Goal: Task Accomplishment & Management: Complete application form

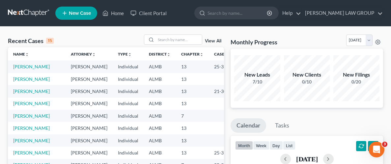
click at [187, 17] on ul "New Case Home Client Portal - No Result - See all results Or Press Enter... Hel…" at bounding box center [219, 13] width 328 height 17
click at [63, 14] on icon at bounding box center [65, 13] width 6 height 8
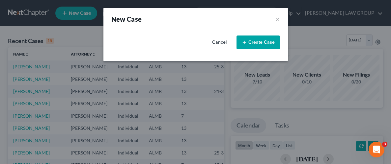
select select "0"
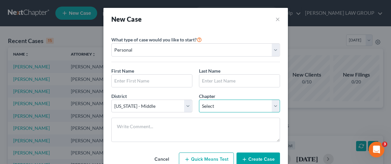
click at [214, 104] on select "Select 7 11 12 13" at bounding box center [239, 106] width 81 height 13
select select "3"
click at [199, 100] on select "Select 7 11 12 13" at bounding box center [239, 106] width 81 height 13
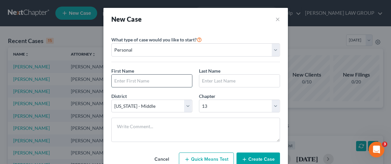
click at [133, 81] on input "text" at bounding box center [152, 81] width 80 height 13
type input "[PERSON_NAME]"
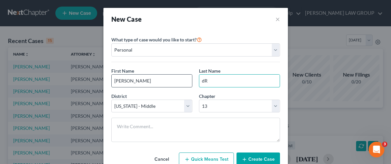
type input "d"
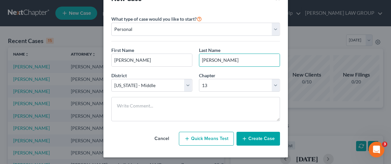
scroll to position [22, 0]
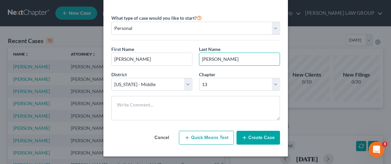
type input "[PERSON_NAME]"
click at [258, 141] on button "Create Case" at bounding box center [258, 138] width 43 height 14
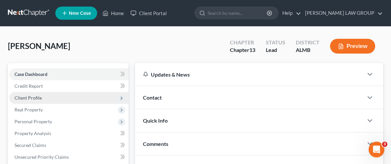
click at [38, 98] on span "Client Profile" at bounding box center [27, 98] width 27 height 6
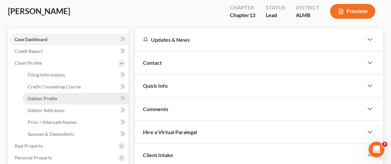
scroll to position [40, 0]
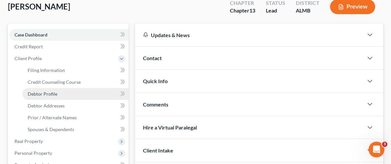
click at [49, 94] on span "Debtor Profile" at bounding box center [43, 94] width 30 height 6
select select "0"
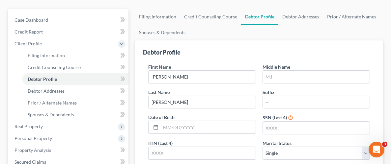
scroll to position [63, 0]
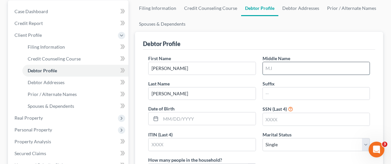
click at [286, 68] on input "text" at bounding box center [316, 68] width 107 height 13
type input "C"
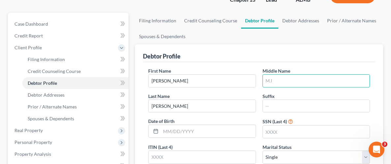
scroll to position [46, 0]
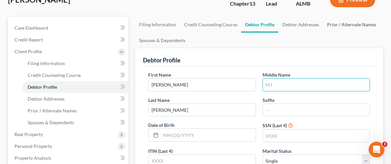
click at [351, 23] on link "Prior / Alternate Names" at bounding box center [351, 25] width 57 height 16
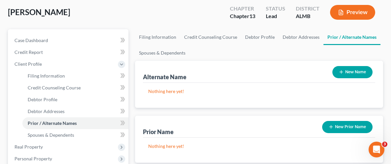
scroll to position [39, 0]
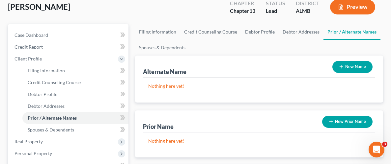
click at [348, 65] on button "New Name" at bounding box center [352, 67] width 40 height 12
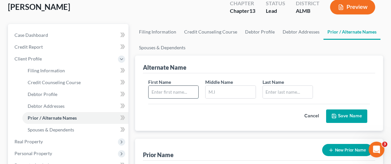
click at [182, 89] on input "text" at bounding box center [174, 92] width 50 height 13
type input "[PERSON_NAME]"
type input "C."
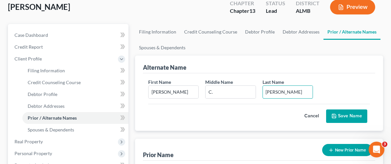
type input "[PERSON_NAME]"
click at [349, 115] on button "Save Name" at bounding box center [346, 117] width 41 height 14
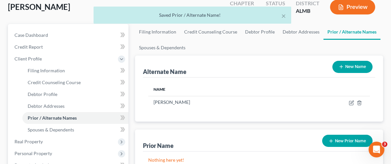
click at [342, 64] on icon "button" at bounding box center [341, 66] width 5 height 5
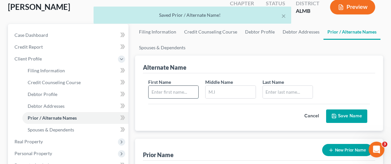
click at [173, 91] on input "text" at bounding box center [174, 92] width 50 height 13
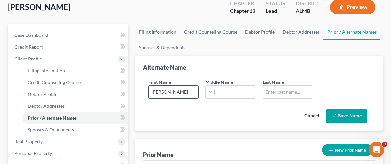
type input "[PERSON_NAME]"
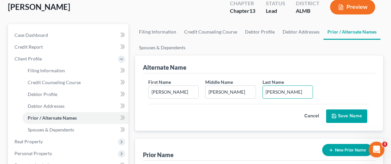
type input "[PERSON_NAME]"
click at [348, 115] on button "Save Name" at bounding box center [346, 117] width 41 height 14
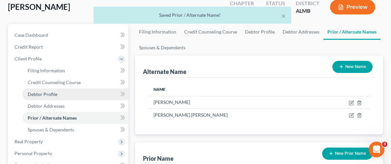
click at [56, 93] on span "Debtor Profile" at bounding box center [43, 95] width 30 height 6
select select "0"
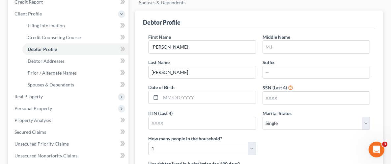
scroll to position [95, 0]
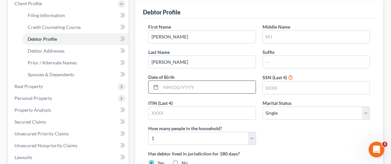
click at [198, 88] on input "text" at bounding box center [208, 87] width 95 height 13
type input "[DATE]"
click at [296, 89] on input "text" at bounding box center [316, 88] width 107 height 13
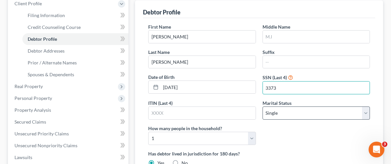
type input "3373"
click at [294, 112] on select "Select Single Married Separated Divorced Widowed" at bounding box center [316, 113] width 107 height 13
select select "1"
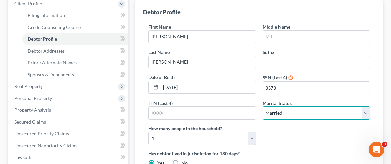
click at [263, 107] on select "Select Single Married Separated Divorced Widowed" at bounding box center [316, 113] width 107 height 13
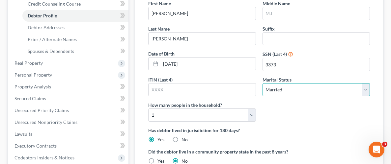
scroll to position [119, 0]
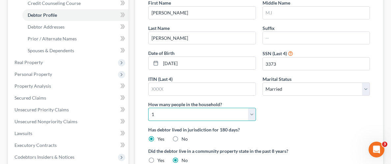
click at [213, 118] on select "Select 1 2 3 4 5 6 7 8 9 10 11 12 13 14 15 16 17 18 19 20" at bounding box center [201, 114] width 107 height 13
select select "1"
click at [148, 108] on select "Select 1 2 3 4 5 6 7 8 9 10 11 12 13 14 15 16 17 18 19 20" at bounding box center [201, 114] width 107 height 13
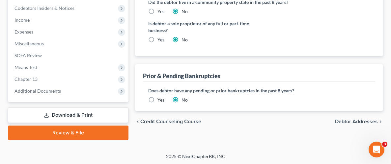
click at [358, 123] on span "Debtor Addresses" at bounding box center [356, 121] width 43 height 5
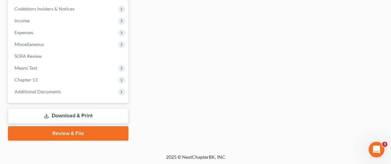
scroll to position [147, 0]
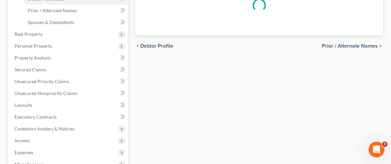
select select "0"
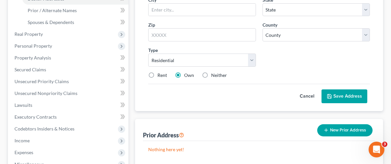
scroll to position [0, 0]
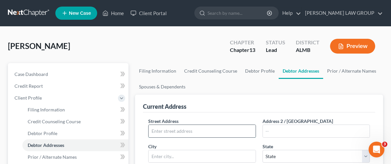
click at [181, 128] on input "text" at bounding box center [202, 131] width 107 height 13
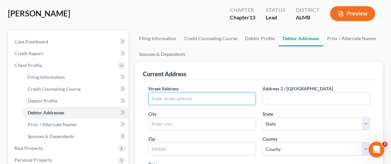
scroll to position [34, 0]
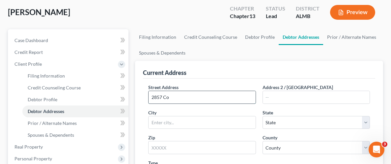
type input "[STREET_ADDRESS]"
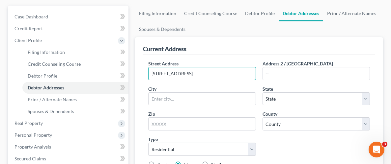
scroll to position [59, 0]
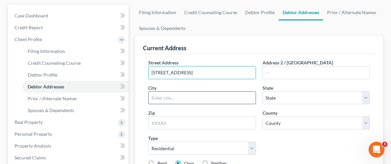
click at [174, 97] on input "text" at bounding box center [202, 98] width 107 height 13
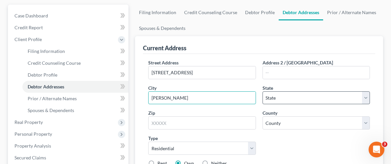
type input "[PERSON_NAME]"
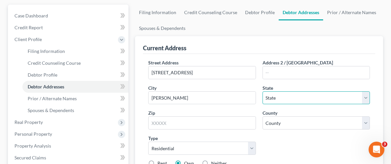
click at [284, 99] on select "State [US_STATE] AK AR AZ CA CO CT DE DC [GEOGRAPHIC_DATA] [GEOGRAPHIC_DATA] GU…" at bounding box center [316, 98] width 107 height 13
select select "0"
click at [263, 92] on select "State [US_STATE] AK AR AZ CA CO CT DE DC [GEOGRAPHIC_DATA] [GEOGRAPHIC_DATA] GU…" at bounding box center [316, 98] width 107 height 13
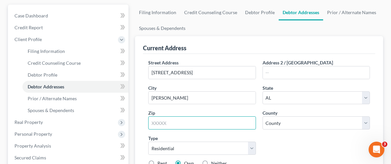
click at [170, 125] on input "text" at bounding box center [201, 123] width 107 height 13
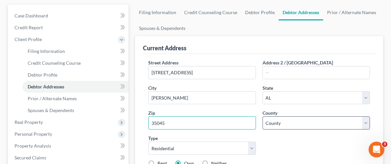
type input "35045"
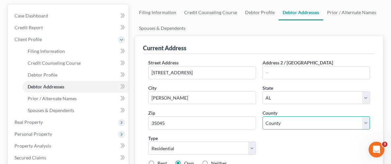
click at [296, 123] on select "County [GEOGRAPHIC_DATA] [GEOGRAPHIC_DATA] [GEOGRAPHIC_DATA] [GEOGRAPHIC_DATA] …" at bounding box center [316, 123] width 107 height 13
select select "10"
click at [263, 117] on select "County [GEOGRAPHIC_DATA] [GEOGRAPHIC_DATA] [GEOGRAPHIC_DATA] [GEOGRAPHIC_DATA] …" at bounding box center [316, 123] width 107 height 13
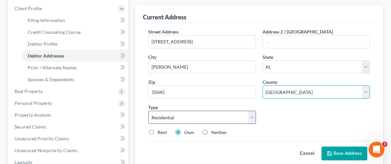
scroll to position [91, 0]
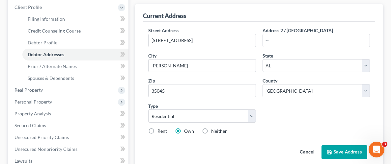
click at [157, 130] on label "Rent" at bounding box center [162, 131] width 10 height 7
click at [160, 130] on input "Rent" at bounding box center [162, 130] width 4 height 4
radio input "true"
click at [339, 150] on button "Save Address" at bounding box center [345, 153] width 46 height 14
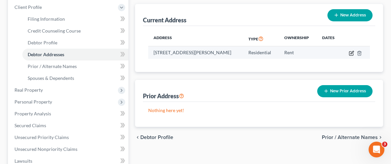
click at [351, 51] on icon "button" at bounding box center [351, 53] width 5 height 5
select select "0"
select select "10"
select select "0"
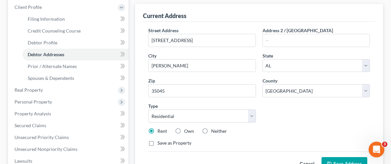
click at [184, 131] on label "Own" at bounding box center [189, 131] width 10 height 7
click at [187, 131] on input "Own" at bounding box center [189, 130] width 4 height 4
radio input "true"
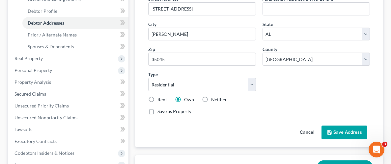
scroll to position [124, 0]
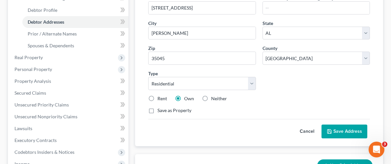
click at [347, 135] on button "Save Address" at bounding box center [345, 132] width 46 height 14
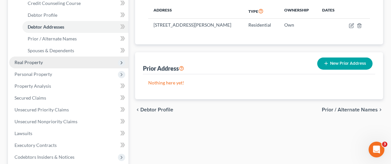
scroll to position [121, 0]
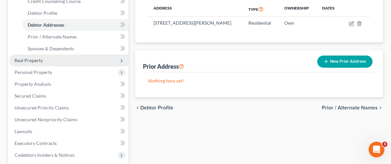
click at [37, 60] on span "Real Property" at bounding box center [28, 61] width 28 height 6
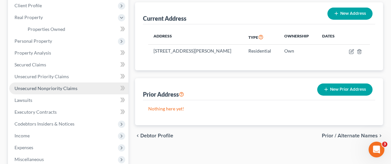
scroll to position [92, 0]
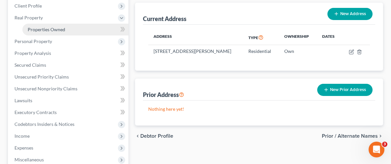
click at [51, 30] on span "Properties Owned" at bounding box center [47, 30] width 38 height 6
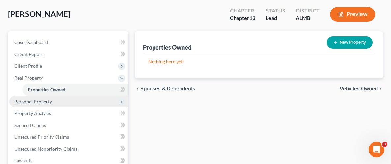
scroll to position [34, 0]
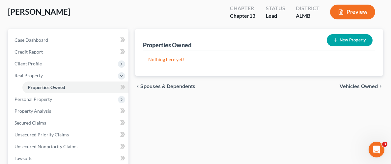
click at [336, 41] on icon "button" at bounding box center [335, 40] width 5 height 5
select select "0"
select select "10"
select select "0"
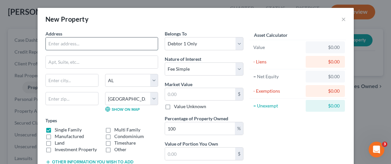
click at [79, 44] on input "text" at bounding box center [102, 44] width 112 height 13
type input "[STREET_ADDRESS]"
click at [77, 83] on input "text" at bounding box center [72, 80] width 52 height 13
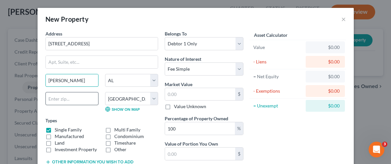
type input "[PERSON_NAME]"
click at [54, 100] on input "text" at bounding box center [71, 98] width 53 height 13
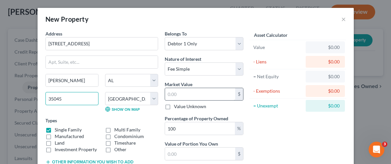
type input "35045"
click at [192, 93] on input "text" at bounding box center [200, 94] width 70 height 13
type input "1"
type input "1.00"
type input "18"
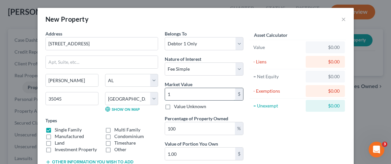
type input "18.00"
type input "185"
type input "185.00"
type input "18"
type input "18.00"
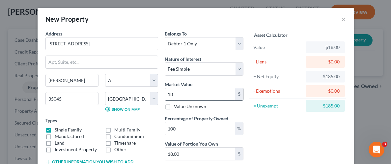
type input "183"
type input "183.00"
type input "1838"
type input "1,838.00"
type input "1,8380"
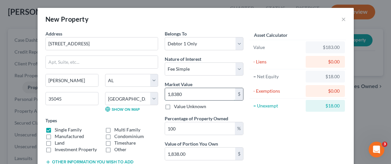
type input "18,380.00"
type input "18,3800"
type input "183,800.00"
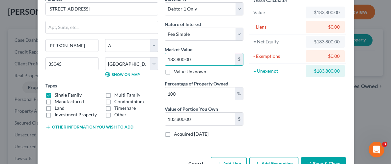
scroll to position [43, 0]
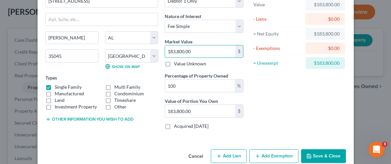
type input "183,800.00"
click at [322, 157] on button "Save & Close" at bounding box center [323, 157] width 45 height 14
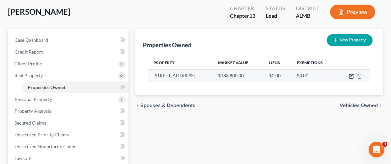
click at [351, 77] on icon "button" at bounding box center [351, 76] width 5 height 5
select select "0"
select select "10"
select select "0"
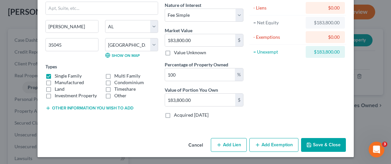
scroll to position [54, 0]
click at [267, 144] on button "Add Exemption" at bounding box center [273, 145] width 49 height 14
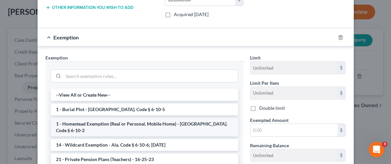
scroll to position [155, 0]
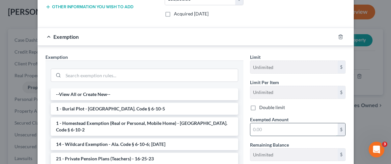
click at [276, 129] on input "text" at bounding box center [293, 130] width 87 height 13
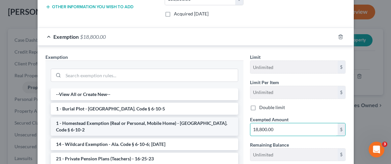
type input "18,800.00"
click at [99, 122] on li "1 - Homestead Exemption (Real or Personal, Mobile Home) - [GEOGRAPHIC_DATA]. Co…" at bounding box center [144, 127] width 187 height 18
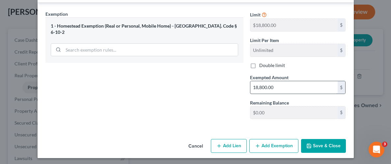
scroll to position [200, 0]
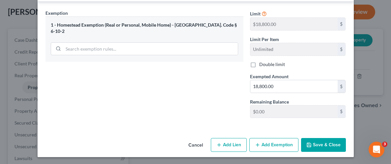
click at [322, 145] on button "Save & Close" at bounding box center [323, 145] width 45 height 14
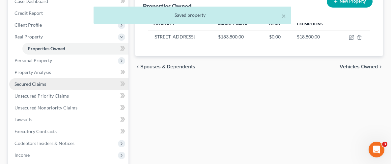
scroll to position [74, 0]
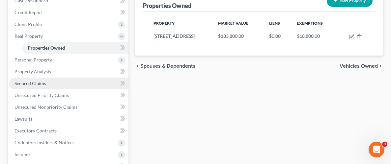
click at [40, 85] on span "Secured Claims" at bounding box center [30, 84] width 32 height 6
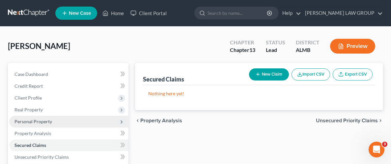
click at [47, 125] on span "Personal Property" at bounding box center [68, 122] width 119 height 12
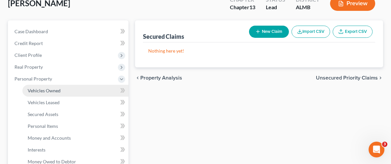
click at [57, 92] on span "Vehicles Owned" at bounding box center [44, 91] width 33 height 6
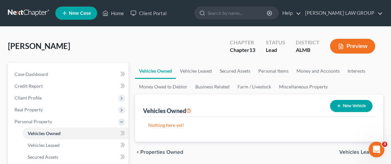
click at [350, 106] on button "New Vehicle" at bounding box center [351, 106] width 42 height 12
select select "0"
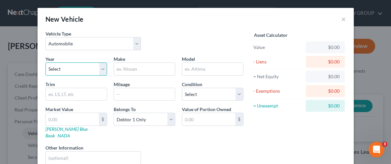
click at [63, 68] on select "Select 2026 2025 2024 2023 2022 2021 2020 2019 2018 2017 2016 2015 2014 2013 20…" at bounding box center [76, 69] width 62 height 13
select select "7"
click at [45, 63] on select "Select 2026 2025 2024 2023 2022 2021 2020 2019 2018 2017 2016 2015 2014 2013 20…" at bounding box center [76, 69] width 62 height 13
click at [126, 67] on input "text" at bounding box center [144, 69] width 61 height 13
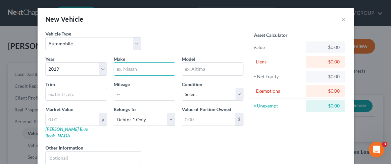
type input "Dodge"
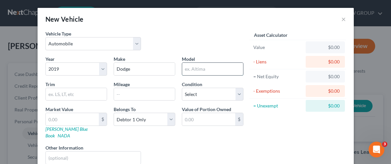
click at [198, 67] on input "text" at bounding box center [212, 69] width 61 height 13
type input "Journey"
click at [128, 93] on input "text" at bounding box center [144, 94] width 61 height 13
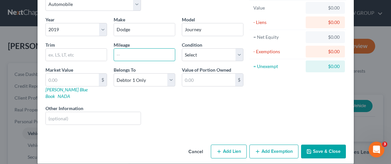
scroll to position [40, 0]
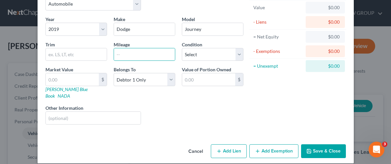
click at [270, 145] on button "Add Exemption" at bounding box center [273, 152] width 49 height 14
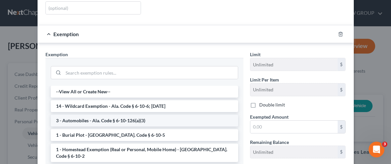
scroll to position [154, 0]
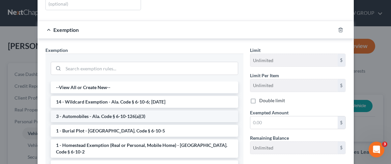
click at [129, 111] on li "3 - Automobiles - Ala. Code § 6-10-126(a)(3)" at bounding box center [144, 117] width 187 height 12
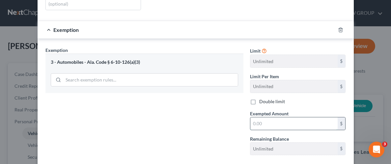
click at [263, 118] on input "text" at bounding box center [293, 124] width 87 height 13
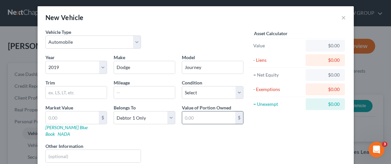
scroll to position [0, 0]
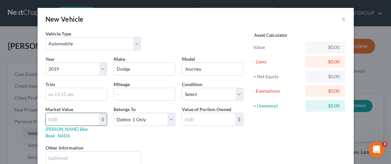
click at [66, 119] on input "text" at bounding box center [72, 119] width 53 height 13
click at [157, 47] on div "Vehicle Type Select Automobile Truck Trailer Watercraft Aircraft Motor Home Atv…" at bounding box center [144, 42] width 205 height 25
click at [79, 118] on input "text" at bounding box center [72, 119] width 53 height 13
type input "1"
type input "1.00"
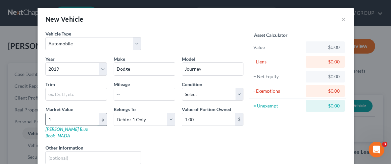
type input "10"
type input "10.00"
type input "100"
type input "100.00"
type input "1,000"
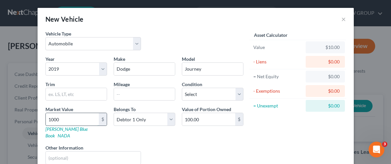
type input "1,000.00"
type input "1,0000"
type input "10,000.00"
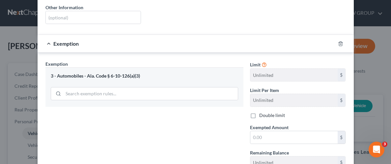
scroll to position [149, 0]
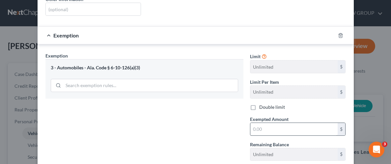
type input "10,000.00"
click at [275, 123] on input "text" at bounding box center [293, 129] width 87 height 13
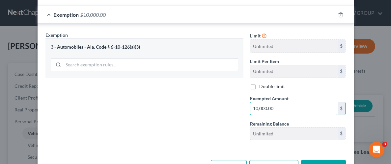
scroll to position [185, 0]
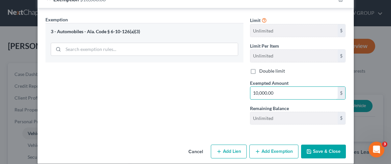
type input "10,000.00"
click at [326, 145] on button "Save & Close" at bounding box center [323, 152] width 45 height 14
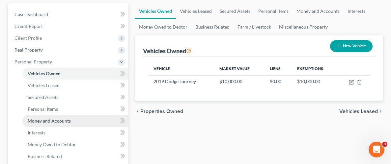
scroll to position [60, 0]
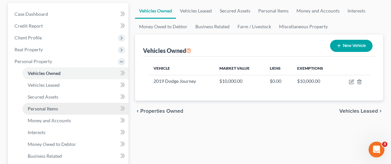
click at [40, 110] on span "Personal Items" at bounding box center [43, 109] width 30 height 6
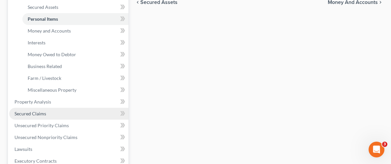
click at [39, 111] on span "Secured Claims" at bounding box center [30, 114] width 32 height 6
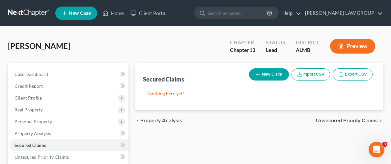
click at [261, 75] on button "New Claim" at bounding box center [269, 75] width 40 height 12
select select "0"
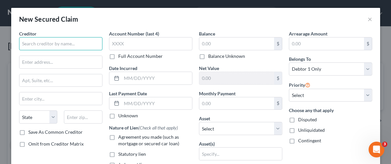
click at [62, 44] on input "text" at bounding box center [60, 43] width 83 height 13
click at [97, 90] on div "Creditor * State [US_STATE] AK AR AZ CA CO [GEOGRAPHIC_DATA] DE DC [GEOGRAPHIC_…" at bounding box center [60, 79] width 83 height 99
type input "D"
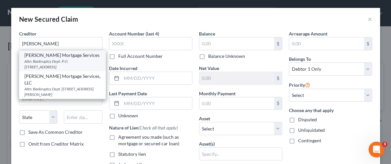
click at [67, 59] on div "Attn: Bankruptcy Dept. P.O. [STREET_ADDRESS]" at bounding box center [62, 64] width 76 height 11
type input "[PERSON_NAME] Mortgage Services"
type input "Attn: Bankruptcy Dept."
type input "P.O. Box 3489"
type input "[GEOGRAPHIC_DATA]"
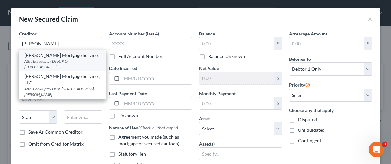
select select "4"
type input "92803-0000"
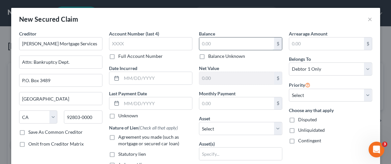
click at [216, 42] on input "text" at bounding box center [236, 44] width 75 height 13
type input "6,634.00"
click at [225, 102] on input "text" at bounding box center [236, 104] width 75 height 13
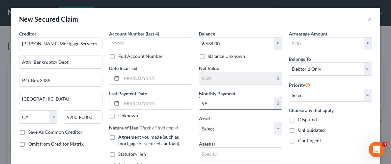
type input "9"
click at [298, 131] on label "Unliquidated" at bounding box center [311, 130] width 27 height 7
click at [301, 131] on input "Unliquidated" at bounding box center [303, 129] width 4 height 4
checkbox input "true"
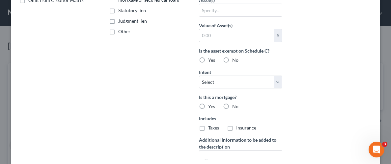
scroll to position [146, 0]
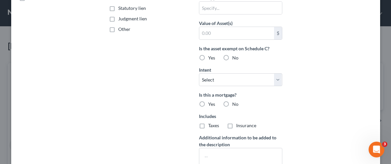
click at [208, 104] on label "Yes" at bounding box center [211, 104] width 7 height 7
click at [211, 104] on input "Yes" at bounding box center [213, 103] width 4 height 4
radio input "true"
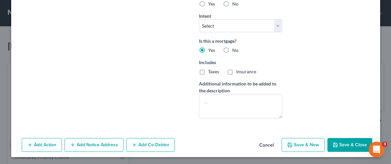
scroll to position [201, 0]
click at [349, 146] on button "Save & Close" at bounding box center [349, 145] width 45 height 14
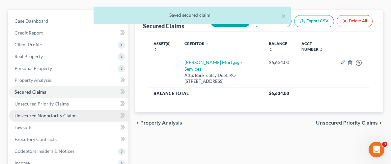
scroll to position [54, 0]
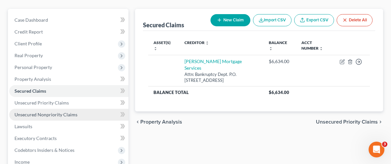
click at [53, 115] on span "Unsecured Nonpriority Claims" at bounding box center [45, 115] width 63 height 6
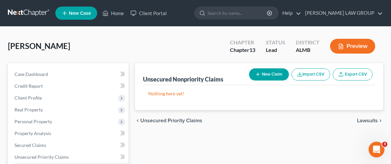
click at [267, 78] on button "New Claim" at bounding box center [269, 75] width 40 height 12
select select "0"
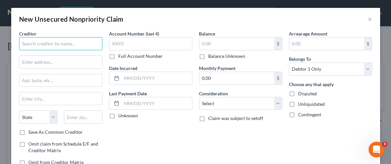
click at [55, 42] on input "text" at bounding box center [60, 43] width 83 height 13
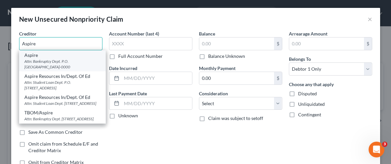
type input "Aspire"
click at [48, 58] on div "Aspire" at bounding box center [62, 55] width 76 height 7
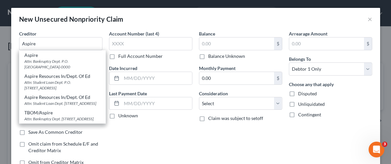
type input "Attn: Bankruptcy Dept."
type input "P.O. Box 105555"
type input "[GEOGRAPHIC_DATA]"
select select "10"
type input "30348-0000"
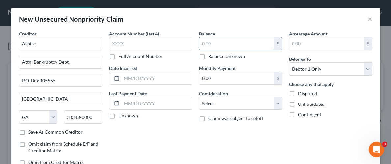
click at [225, 42] on input "text" at bounding box center [236, 44] width 75 height 13
type input "265.45"
click at [298, 104] on label "Unliquidated" at bounding box center [311, 104] width 27 height 7
click at [301, 104] on input "Unliquidated" at bounding box center [303, 103] width 4 height 4
checkbox input "true"
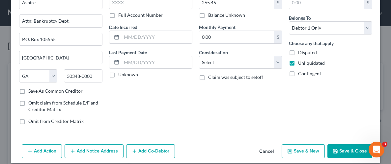
scroll to position [48, 0]
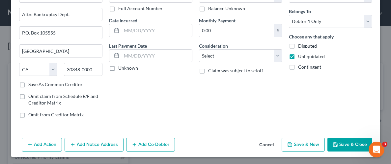
click at [350, 146] on button "Save & Close" at bounding box center [349, 145] width 45 height 14
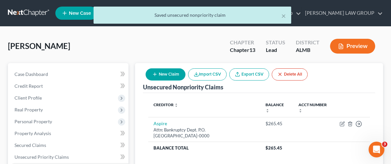
click at [155, 73] on icon "button" at bounding box center [154, 74] width 5 height 5
select select "0"
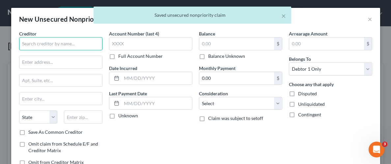
click at [55, 44] on input "text" at bounding box center [60, 43] width 83 height 13
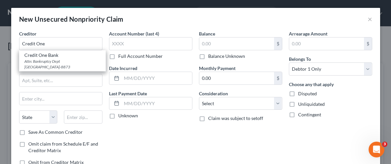
click at [53, 65] on div "Attn: Bankruptcy Dept [GEOGRAPHIC_DATA]-8873" at bounding box center [62, 64] width 76 height 11
type input "Credit One Bank"
type input "Attn: Bankruptcy Dept"
type input "PO Box 98873"
type input "[GEOGRAPHIC_DATA]"
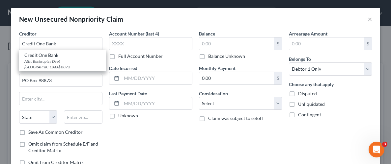
select select "31"
type input "89193-8873"
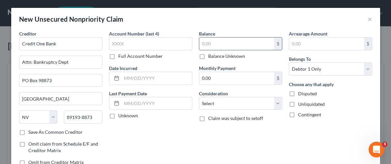
drag, startPoint x: 221, startPoint y: 38, endPoint x: 219, endPoint y: 42, distance: 5.3
click at [220, 41] on input "text" at bounding box center [236, 44] width 75 height 13
type input "392.07"
click at [298, 105] on label "Unliquidated" at bounding box center [311, 104] width 27 height 7
click at [301, 105] on input "Unliquidated" at bounding box center [303, 103] width 4 height 4
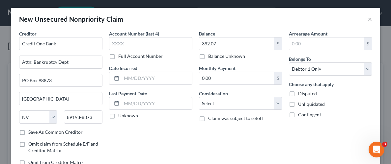
checkbox input "true"
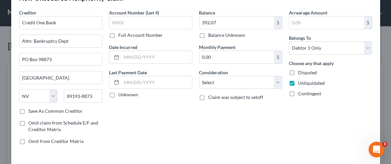
scroll to position [35, 0]
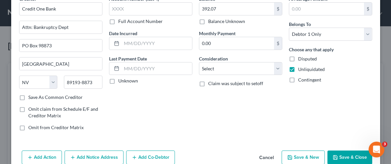
click at [356, 157] on button "Save & Close" at bounding box center [349, 158] width 45 height 14
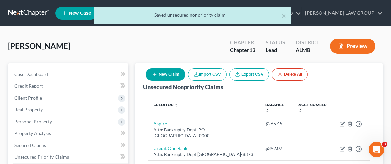
click at [165, 74] on button "New Claim" at bounding box center [166, 75] width 40 height 12
select select "0"
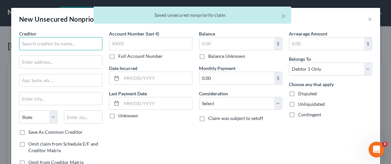
click at [55, 43] on input "text" at bounding box center [60, 43] width 83 height 13
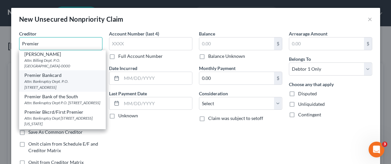
scroll to position [115, 0]
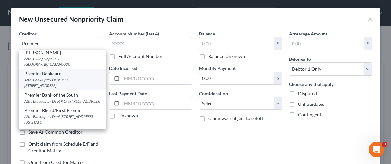
click at [46, 77] on div "Attn: Bankruptcy Dept. P.O. [STREET_ADDRESS]" at bounding box center [62, 82] width 76 height 11
type input "Premier Bankcard"
type input "Attn: Bankruptcy Dept."
type input "P.O. Box 2208"
type input "[GEOGRAPHIC_DATA]"
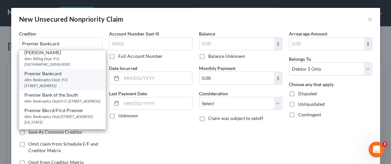
select select "4"
type input "95696-0000"
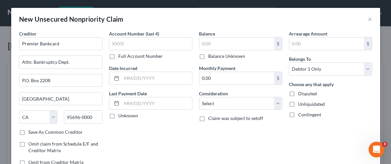
scroll to position [0, 0]
click at [226, 42] on input "text" at bounding box center [236, 44] width 75 height 13
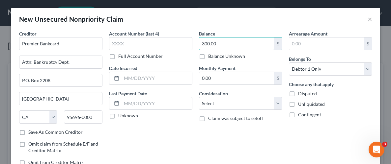
type input "300.00"
click at [298, 104] on label "Unliquidated" at bounding box center [311, 104] width 27 height 7
click at [301, 104] on input "Unliquidated" at bounding box center [303, 103] width 4 height 4
checkbox input "true"
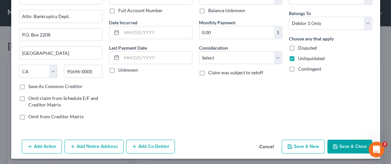
scroll to position [48, 0]
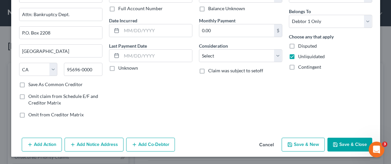
click at [349, 143] on button "Save & Close" at bounding box center [349, 145] width 45 height 14
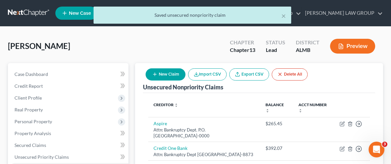
click at [174, 74] on button "New Claim" at bounding box center [166, 75] width 40 height 12
select select "0"
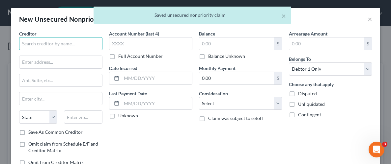
click at [38, 44] on input "text" at bounding box center [60, 43] width 83 height 13
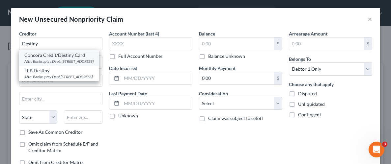
click at [57, 57] on div "Concora Credit/Destiny Card" at bounding box center [58, 55] width 69 height 7
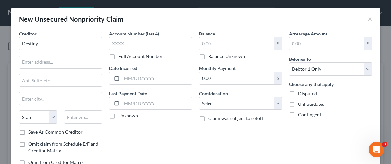
type input "Concora Credit/Destiny Card"
type input "Attn: Bankruptcy Dept."
type input "PO Box 23030"
type input "Columbus"
select select "10"
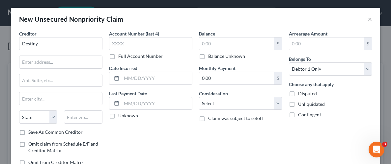
type input "31902"
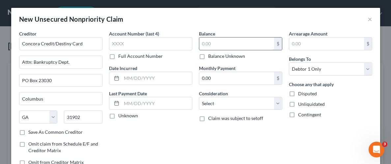
click at [212, 44] on input "text" at bounding box center [236, 44] width 75 height 13
type input "888.00"
click at [298, 103] on label "Unliquidated" at bounding box center [311, 104] width 27 height 7
click at [301, 103] on input "Unliquidated" at bounding box center [303, 103] width 4 height 4
checkbox input "true"
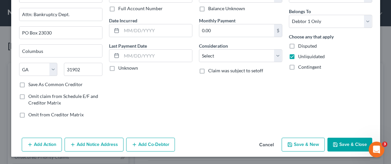
click at [348, 144] on button "Save & Close" at bounding box center [349, 145] width 45 height 14
